Goal: Transaction & Acquisition: Purchase product/service

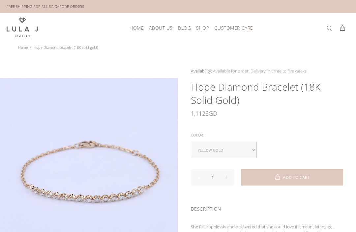
click at [22, 45] on link "Home" at bounding box center [23, 47] width 10 height 5
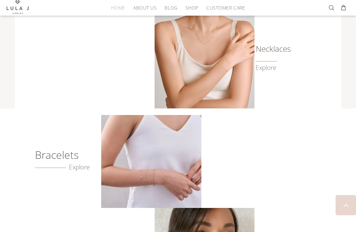
scroll to position [296, 0]
click at [73, 163] on link "Explore" at bounding box center [62, 167] width 55 height 8
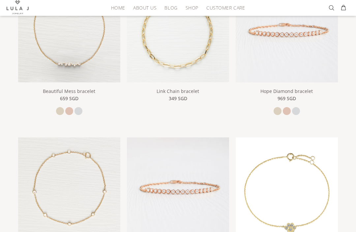
scroll to position [156, 0]
click at [291, 96] on span "969 SGD" at bounding box center [286, 97] width 18 height 7
click at [300, 88] on link "Hope Diamond bracelet" at bounding box center [286, 91] width 52 height 6
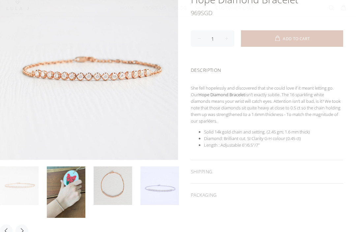
scroll to position [87, 0]
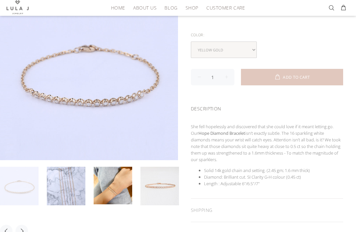
click at [65, 176] on link at bounding box center [66, 186] width 39 height 39
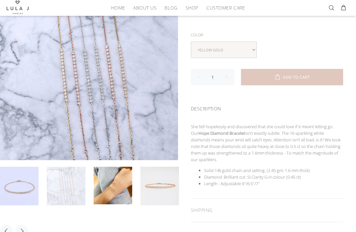
click at [107, 175] on link at bounding box center [113, 186] width 39 height 38
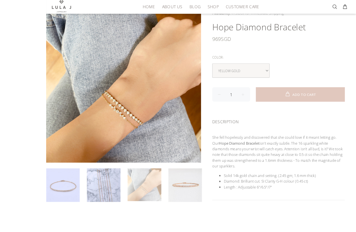
scroll to position [79, 0]
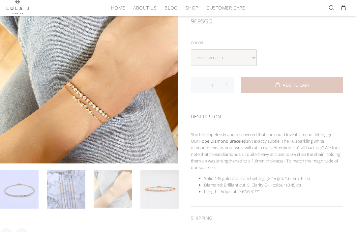
click at [163, 185] on link at bounding box center [159, 189] width 39 height 39
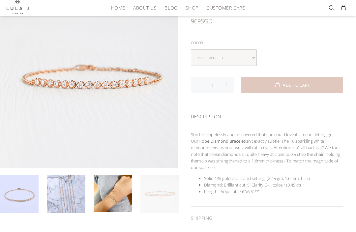
click at [129, 185] on link at bounding box center [113, 194] width 39 height 38
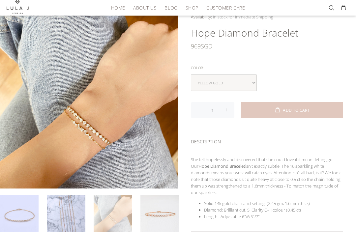
scroll to position [54, 0]
click at [63, 197] on link at bounding box center [66, 214] width 39 height 39
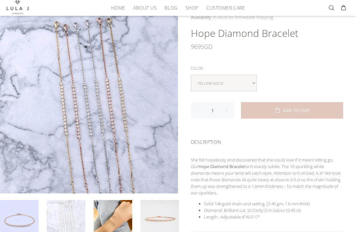
click at [26, 205] on link at bounding box center [19, 219] width 39 height 39
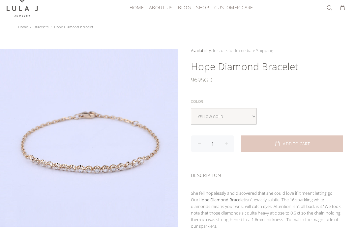
scroll to position [17, 0]
